Goal: Information Seeking & Learning: Understand process/instructions

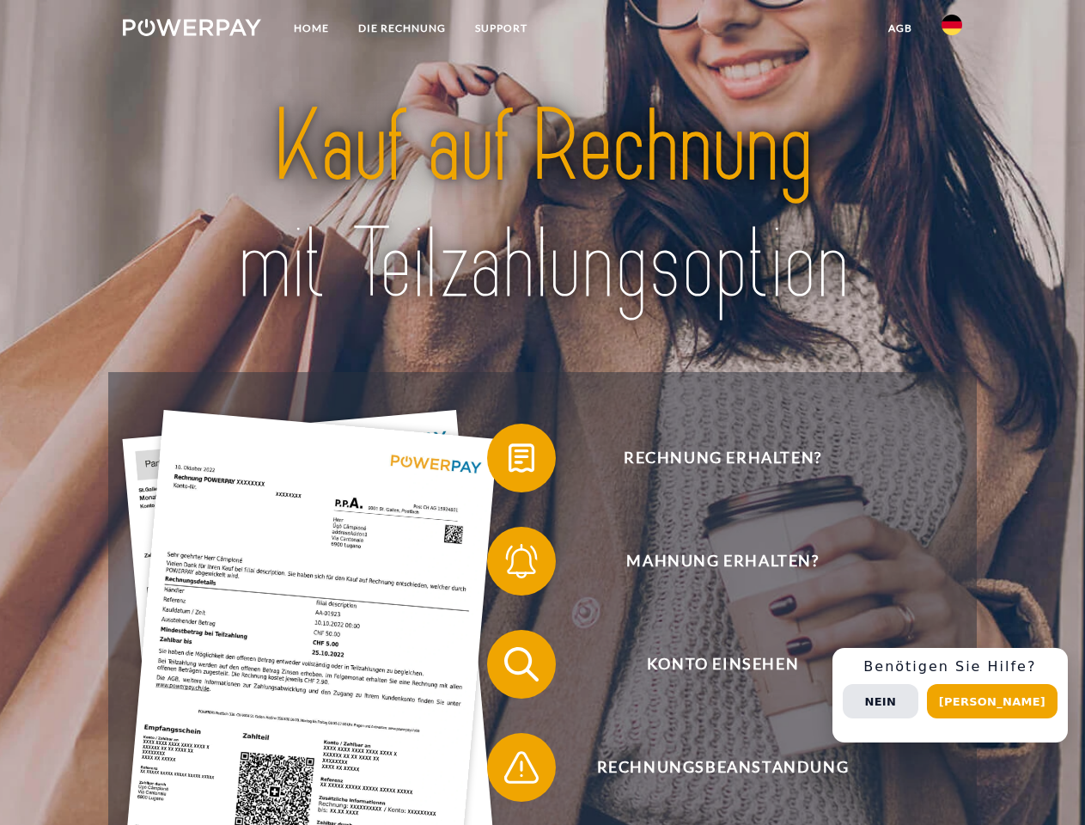
click at [192, 30] on img at bounding box center [192, 27] width 138 height 17
click at [952, 30] on img at bounding box center [952, 25] width 21 height 21
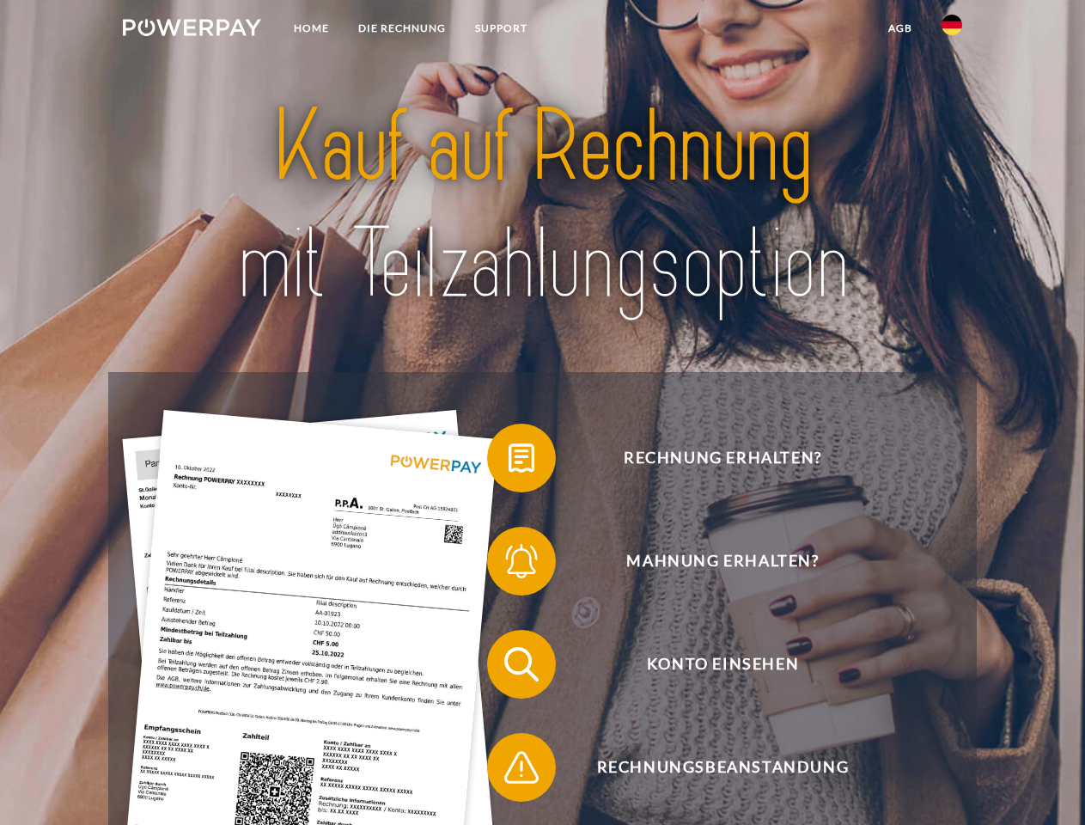
click at [899, 28] on link "agb" at bounding box center [900, 28] width 53 height 31
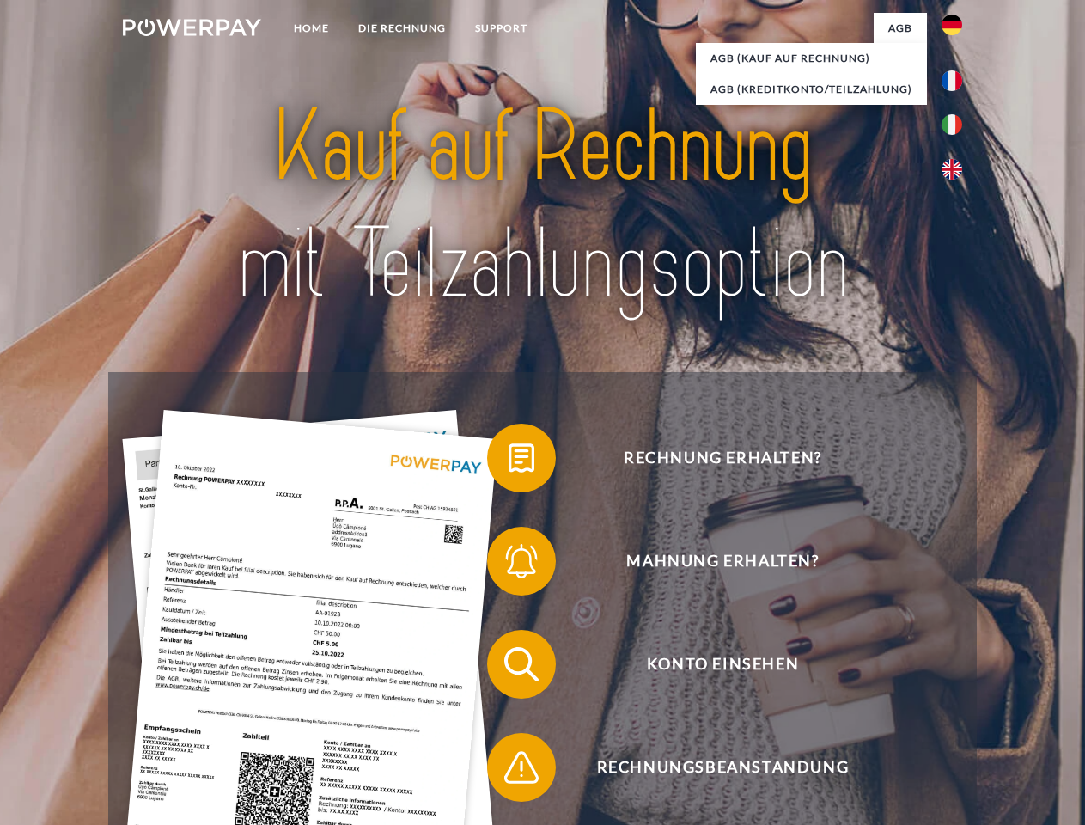
click at [509, 461] on span at bounding box center [496, 458] width 86 height 86
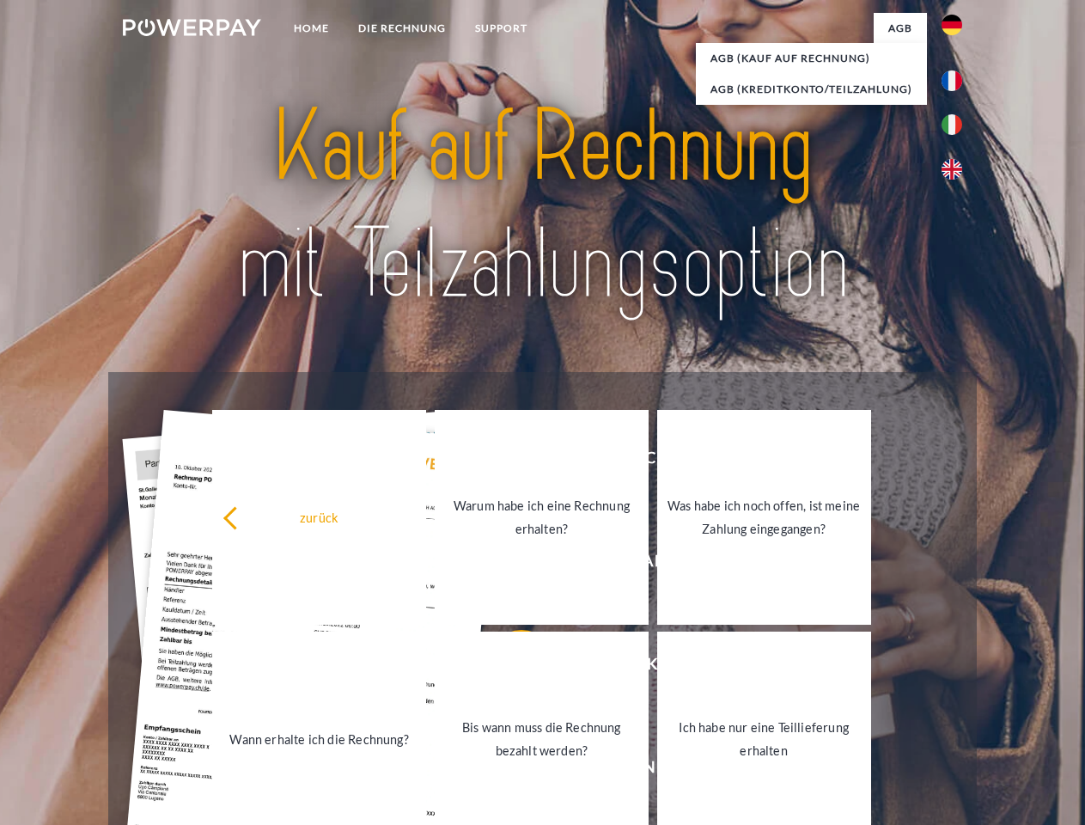
click at [509, 564] on link "Warum habe ich eine Rechnung erhalten?" at bounding box center [542, 517] width 214 height 215
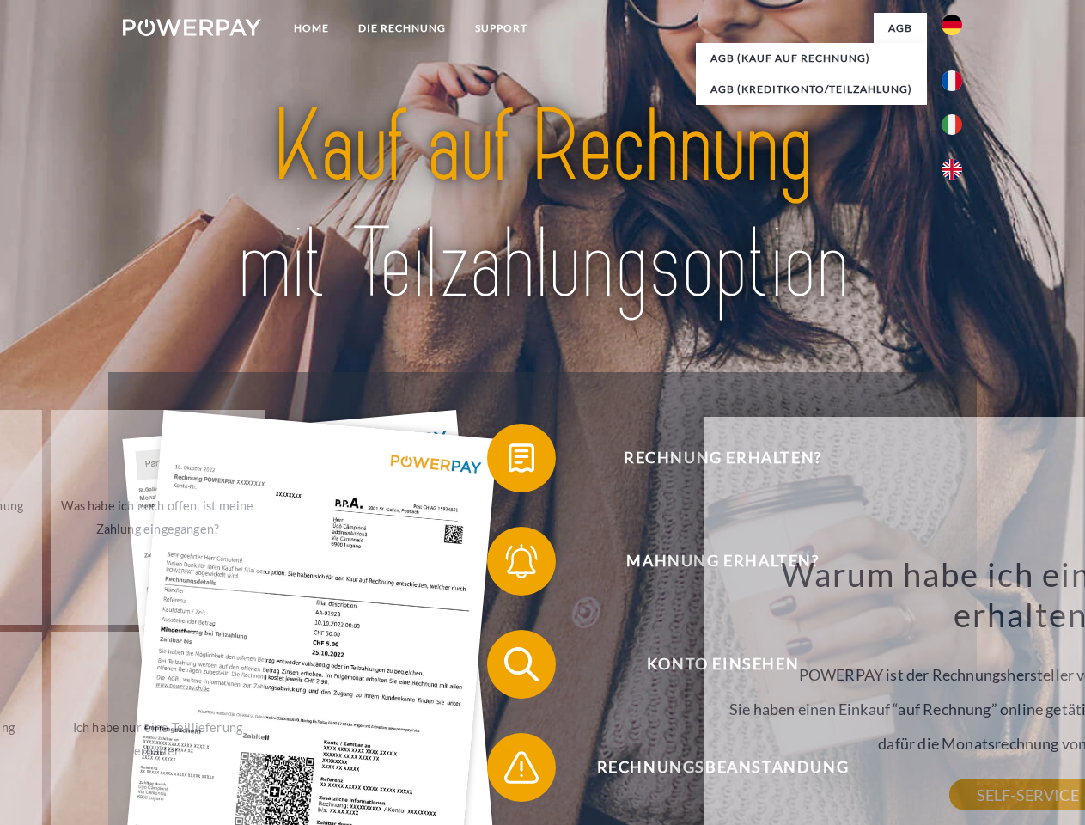
click at [714, 667] on div "Warum habe ich eine Rechnung erhalten? POWERPAY ist der Rechnungshersteller von…" at bounding box center [1027, 673] width 627 height 241
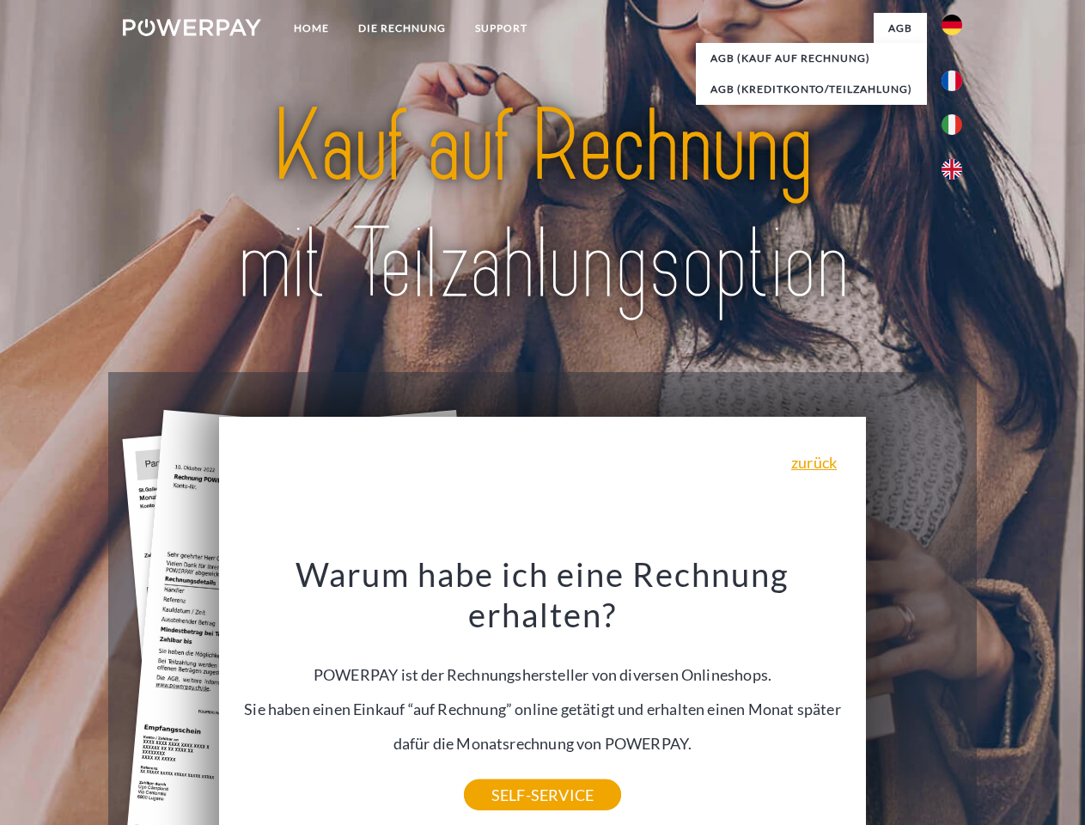
click at [509, 771] on div "Warum habe ich eine Rechnung erhalten? POWERPAY ist der Rechnungshersteller von…" at bounding box center [542, 673] width 627 height 241
click at [956, 695] on div "Rechnung erhalten? Mahnung erhalten? Konto einsehen" at bounding box center [542, 715] width 868 height 687
click at [914, 698] on span "Konto einsehen" at bounding box center [722, 664] width 421 height 69
click at [998, 701] on header "Home DIE RECHNUNG SUPPORT" at bounding box center [542, 593] width 1085 height 1186
